Goal: Transaction & Acquisition: Purchase product/service

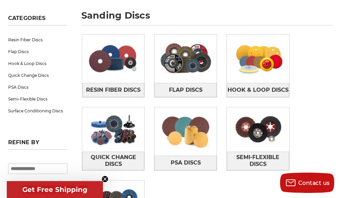
scroll to position [102, 0]
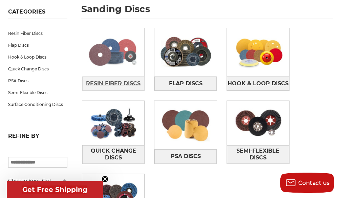
click at [106, 82] on span "Resin Fiber Discs" at bounding box center [113, 84] width 54 height 12
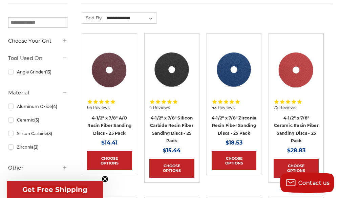
scroll to position [102, 0]
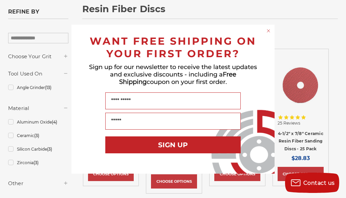
click at [35, 74] on div "Close dialog WANT FREE SHIPPING ON YOUR FIRST ORDER? Sign up for our newsletter…" at bounding box center [173, 99] width 346 height 198
click at [65, 74] on div "Close dialog WANT FREE SHIPPING ON YOUR FIRST ORDER? Sign up for our newsletter…" at bounding box center [173, 99] width 217 height 149
click at [269, 31] on icon "Close dialog" at bounding box center [268, 30] width 7 height 7
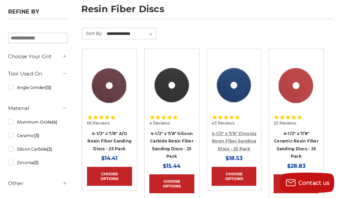
click at [227, 131] on link "4-1/2" x 7/8" Zirconia Resin Fiber Sanding Discs - 25 Pack" at bounding box center [233, 141] width 45 height 20
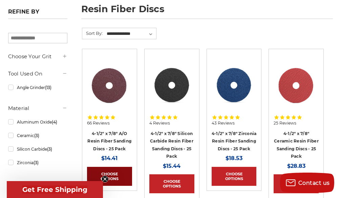
click at [111, 178] on link "Choose Options" at bounding box center [109, 176] width 45 height 19
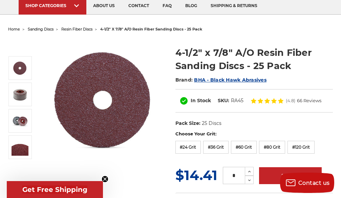
scroll to position [68, 0]
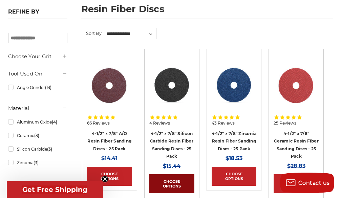
click at [169, 183] on link "Choose Options" at bounding box center [171, 183] width 45 height 19
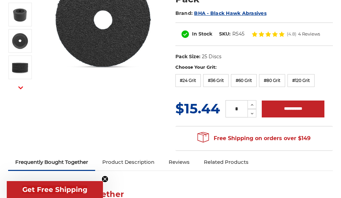
scroll to position [135, 0]
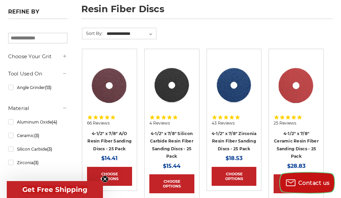
click at [294, 182] on icon "Contact us" at bounding box center [291, 182] width 12 height 11
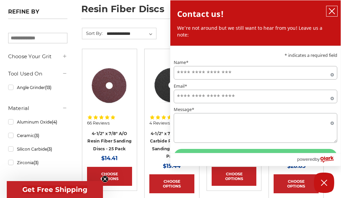
click at [330, 9] on icon "close chatbox" at bounding box center [331, 10] width 5 height 5
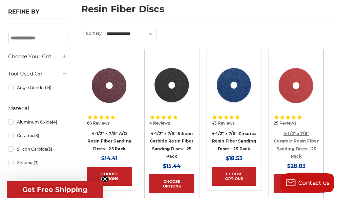
click at [296, 142] on link "4-1/2" x 7/8" Ceramic Resin Fiber Sanding Discs - 25 Pack" at bounding box center [296, 145] width 45 height 28
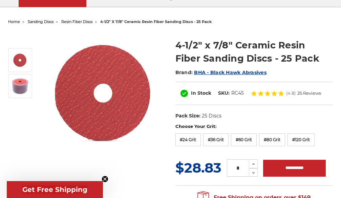
scroll to position [68, 0]
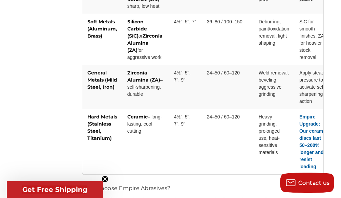
scroll to position [1151, 0]
